Goal: Navigation & Orientation: Find specific page/section

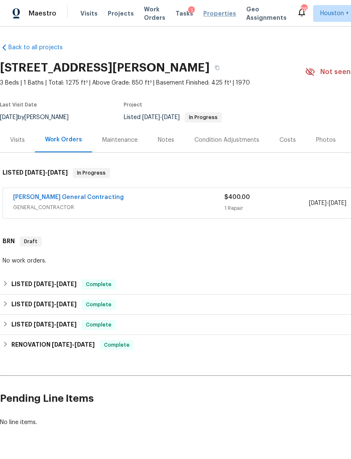
click at [208, 15] on span "Properties" at bounding box center [219, 13] width 33 height 8
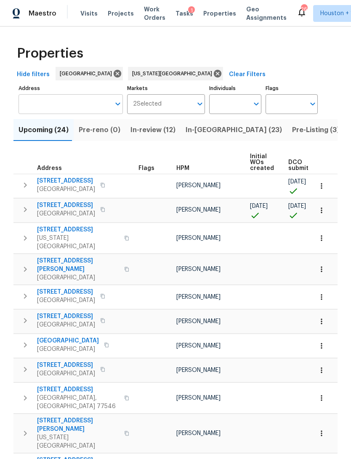
click at [41, 99] on input "Address" at bounding box center [64, 104] width 92 height 20
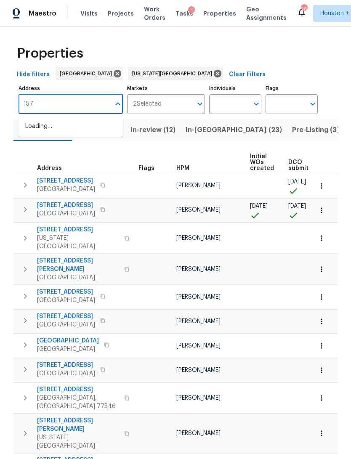
type input "1571"
click at [37, 128] on li "1571 Mission Springs Dr Katy TX 77450" at bounding box center [70, 126] width 104 height 14
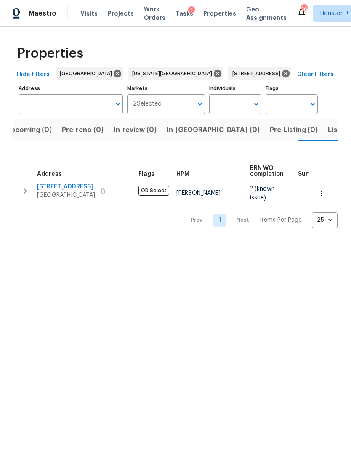
scroll to position [0, 13]
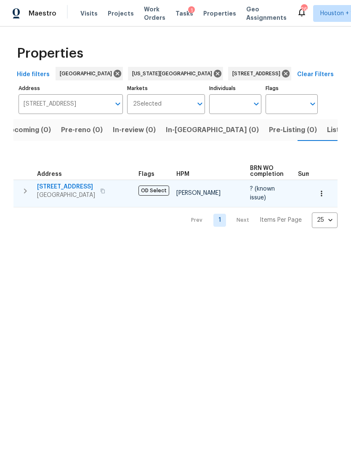
click at [50, 192] on span "Katy, TX 77450" at bounding box center [66, 195] width 58 height 8
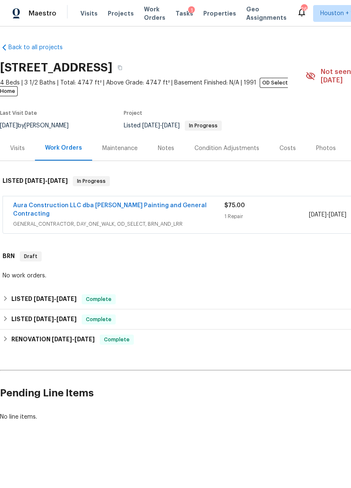
click at [170, 136] on div "Notes" at bounding box center [166, 148] width 37 height 25
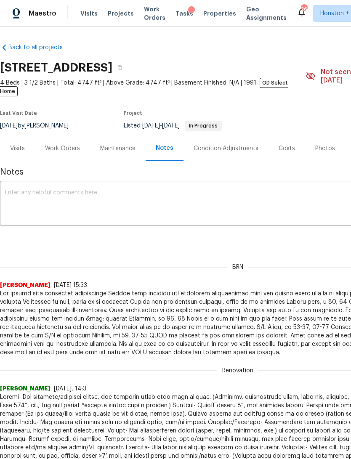
click at [107, 144] on div "Maintenance" at bounding box center [117, 148] width 35 height 8
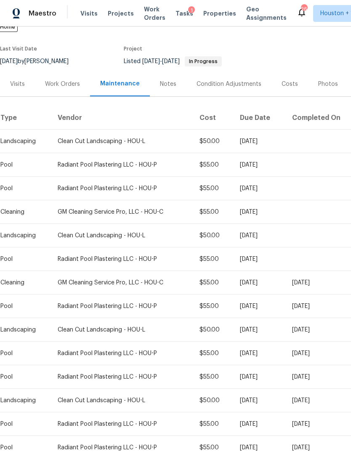
scroll to position [64, 0]
click at [16, 71] on div "Visits" at bounding box center [17, 83] width 35 height 25
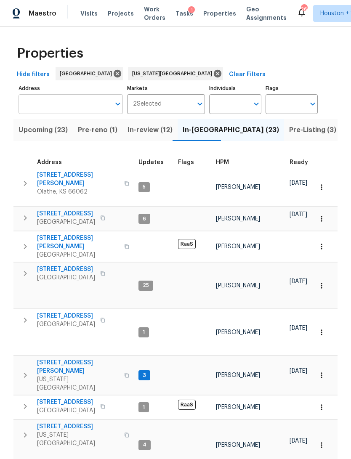
click at [37, 104] on input "Address" at bounding box center [64, 104] width 92 height 20
type input "2223"
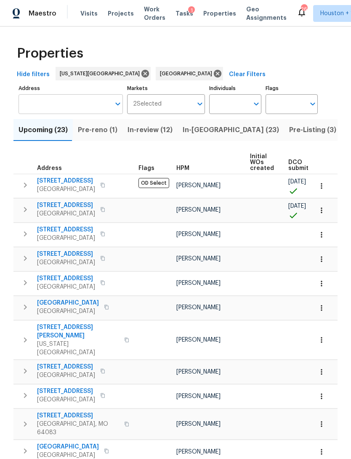
click at [38, 107] on input "Address" at bounding box center [64, 104] width 92 height 20
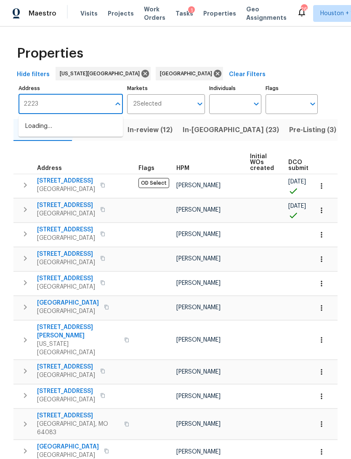
type input "2223"
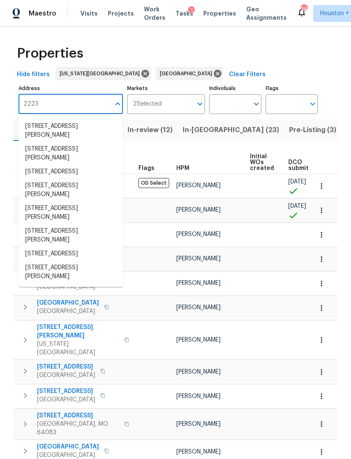
click at [36, 154] on li "[STREET_ADDRESS][PERSON_NAME]" at bounding box center [70, 153] width 104 height 23
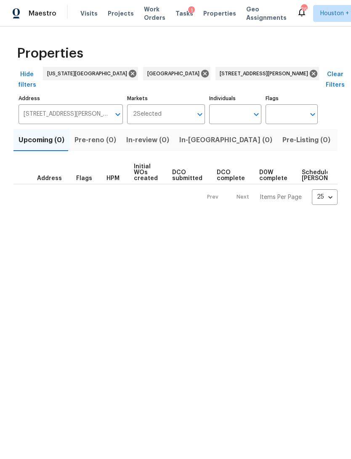
click at [340, 134] on span "Listed (1)" at bounding box center [355, 140] width 30 height 12
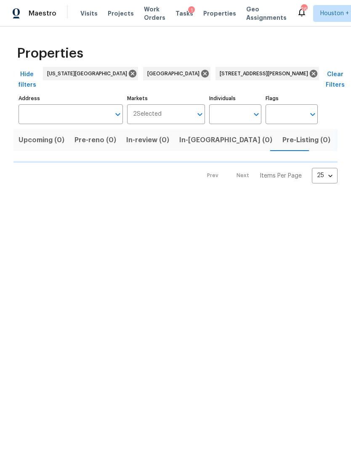
type input "[STREET_ADDRESS][PERSON_NAME]"
